Goal: Transaction & Acquisition: Book appointment/travel/reservation

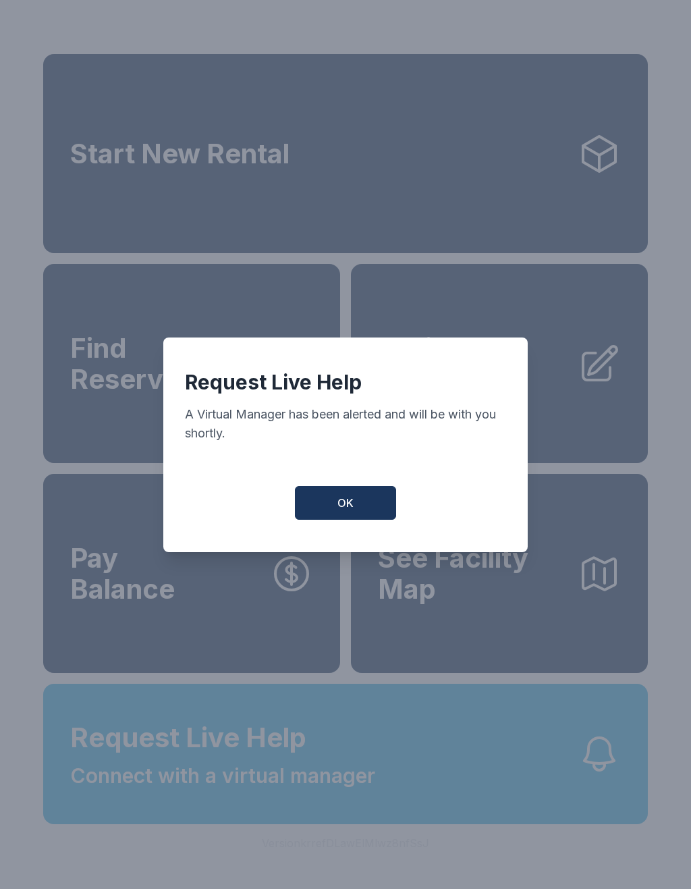
click at [348, 511] on span "OK" at bounding box center [345, 503] width 16 height 16
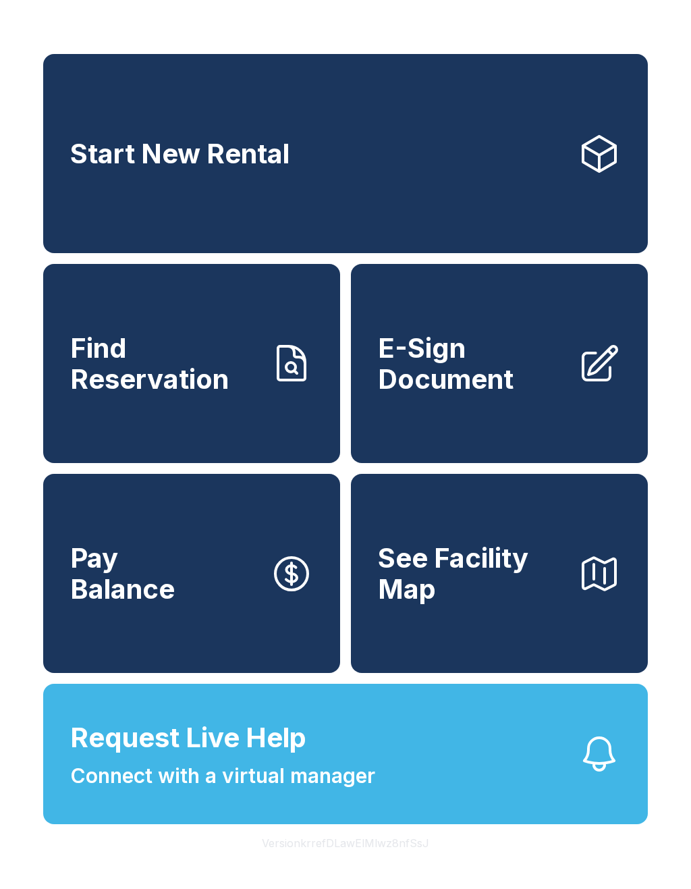
click at [204, 163] on span "Start New Rental" at bounding box center [179, 153] width 219 height 31
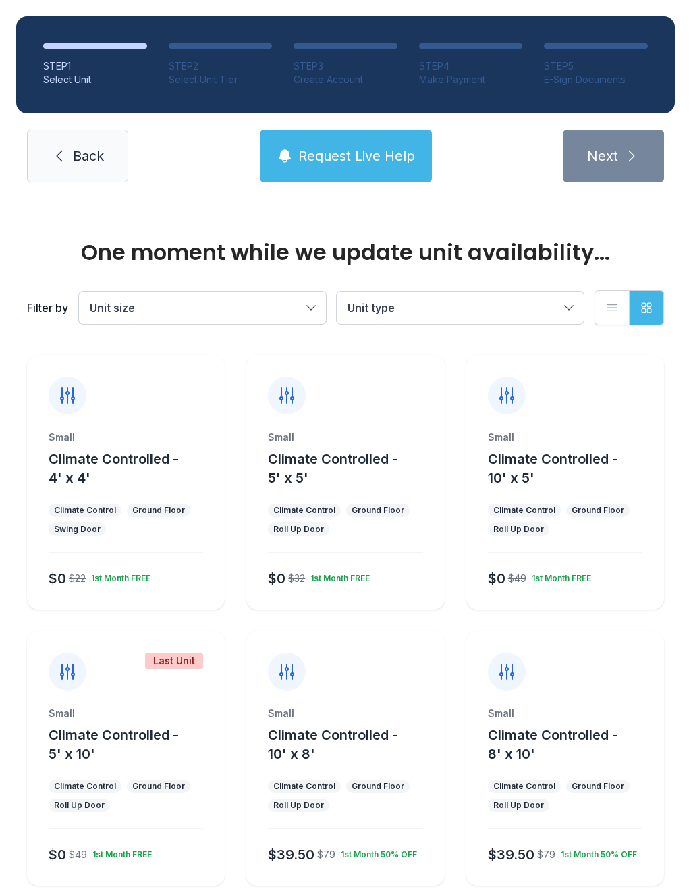
click at [106, 443] on div "Small" at bounding box center [126, 436] width 155 height 13
click at [268, 743] on button "Climate Controlled - 10' x 8'" at bounding box center [353, 744] width 171 height 38
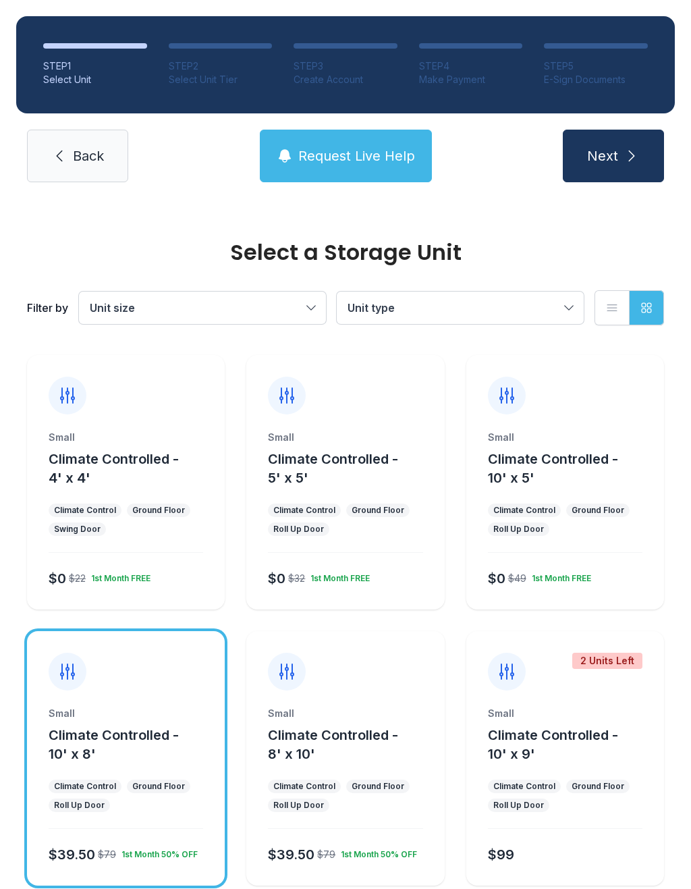
click at [618, 154] on button "Next" at bounding box center [613, 156] width 101 height 53
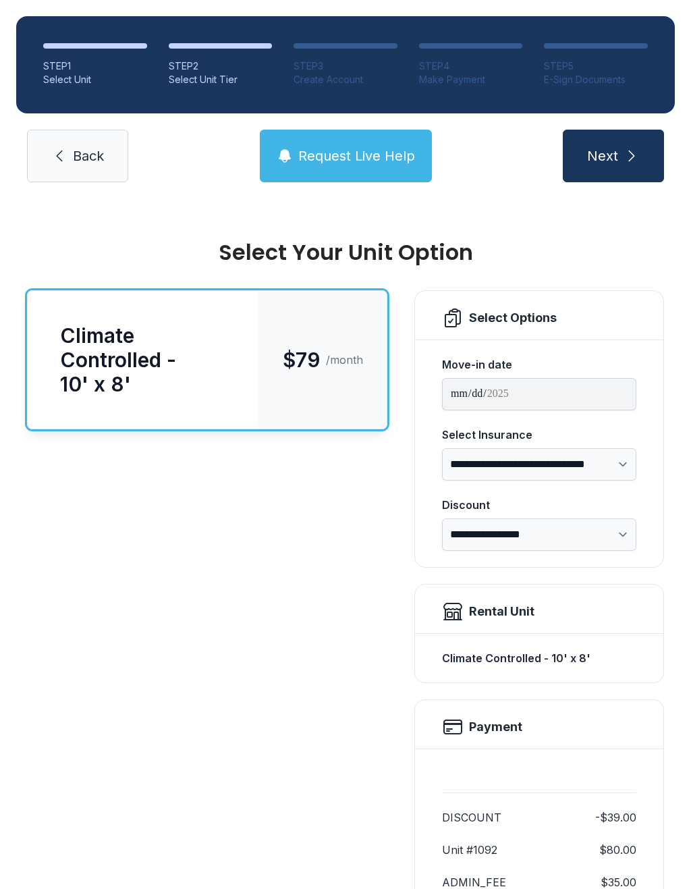
click at [627, 149] on icon "submit" at bounding box center [631, 156] width 16 height 16
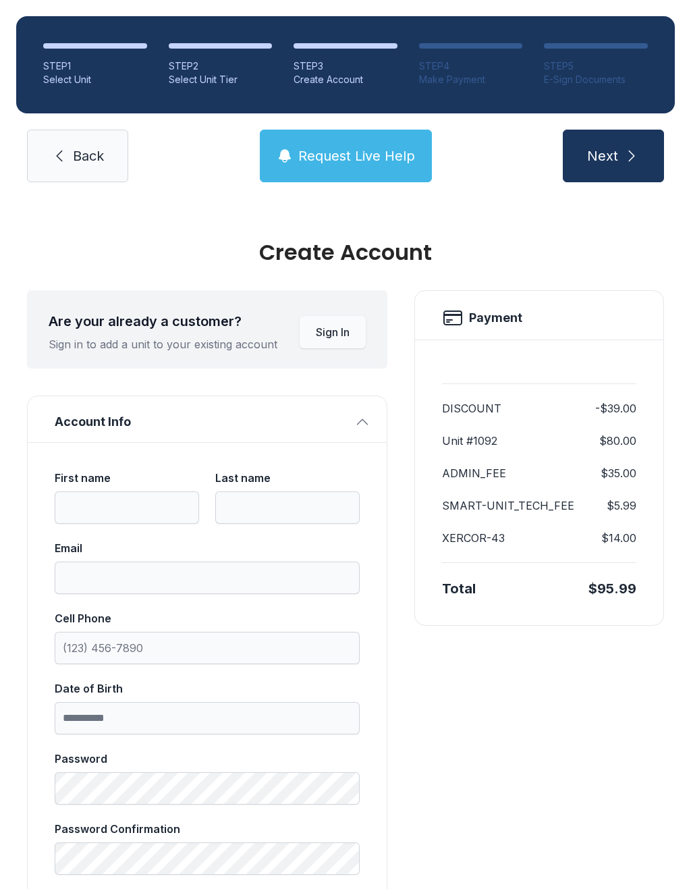
click at [623, 150] on icon "submit" at bounding box center [631, 156] width 16 height 16
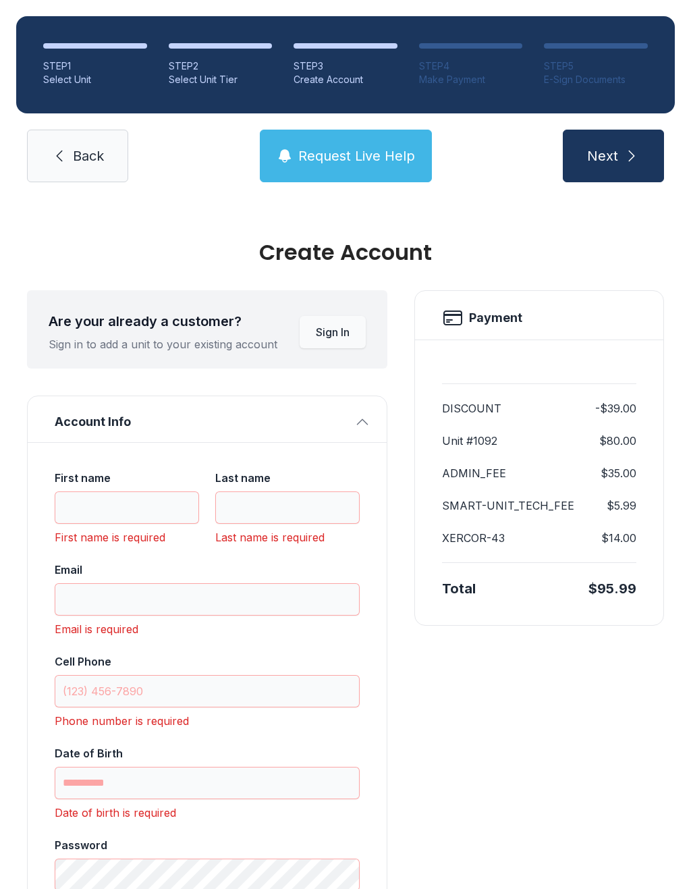
click at [94, 170] on link "Back" at bounding box center [77, 156] width 101 height 53
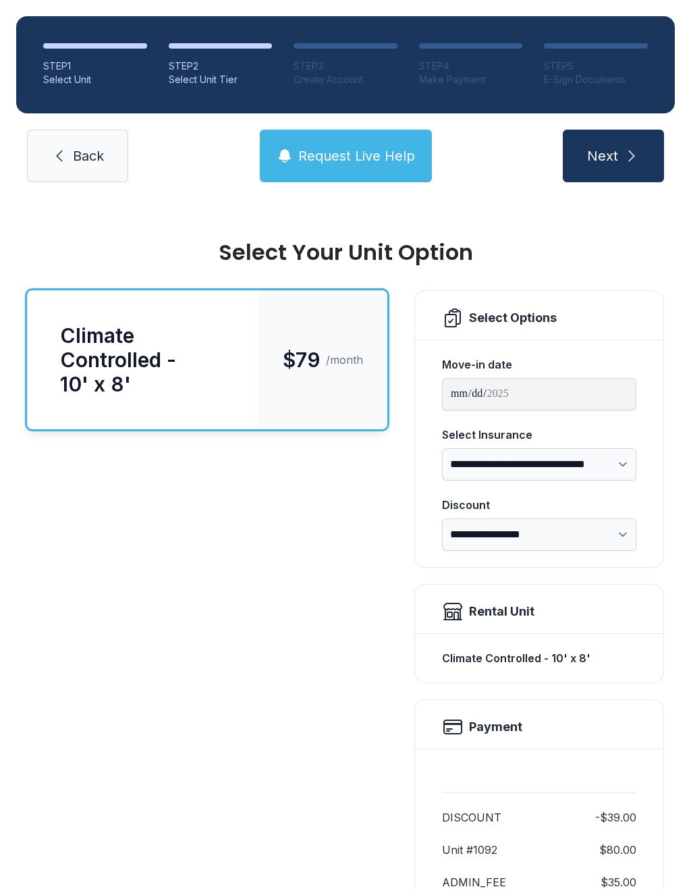
click at [102, 151] on span "Back" at bounding box center [88, 155] width 31 height 19
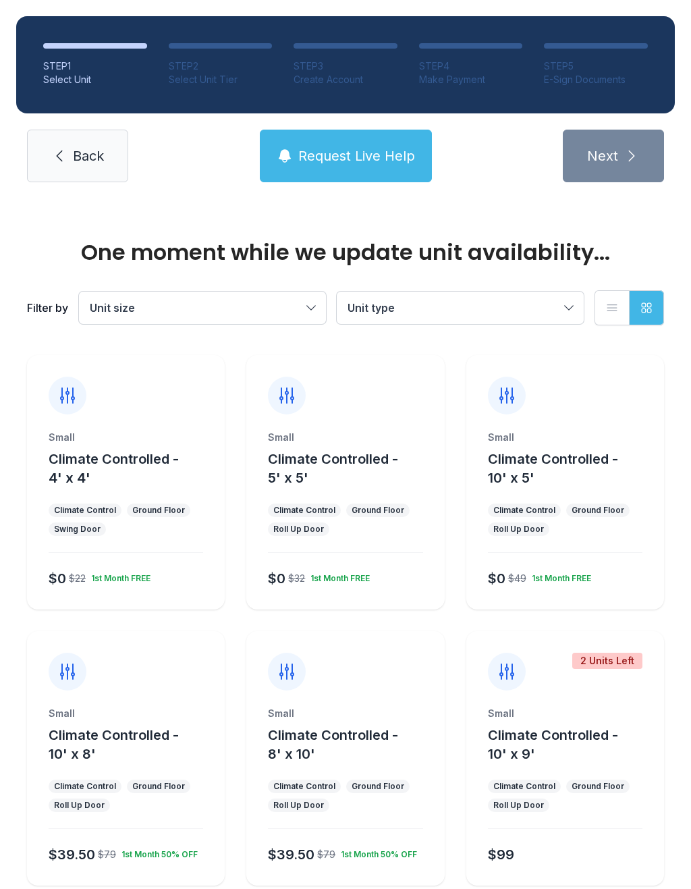
click at [96, 152] on span "Back" at bounding box center [88, 155] width 31 height 19
